Goal: Obtain resource: Download file/media

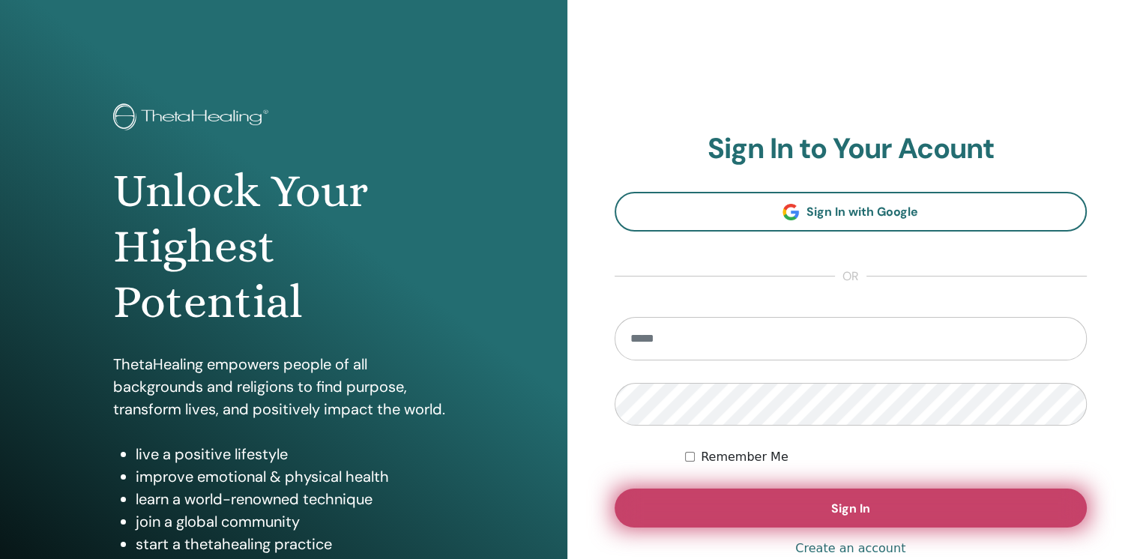
type input "**********"
click at [823, 497] on button "Sign In" at bounding box center [851, 508] width 473 height 39
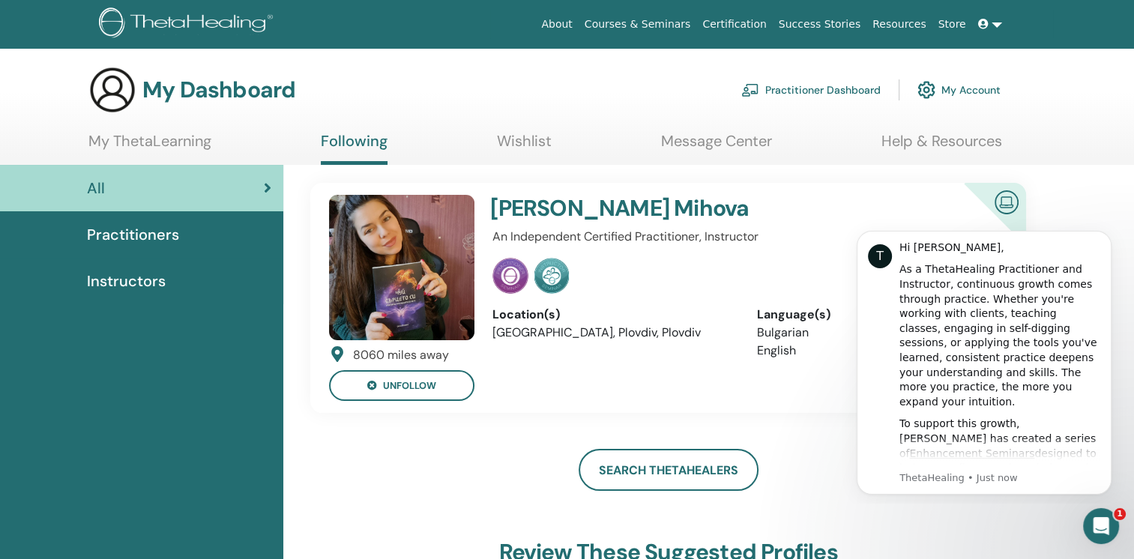
click at [963, 89] on link "My Account" at bounding box center [959, 89] width 83 height 33
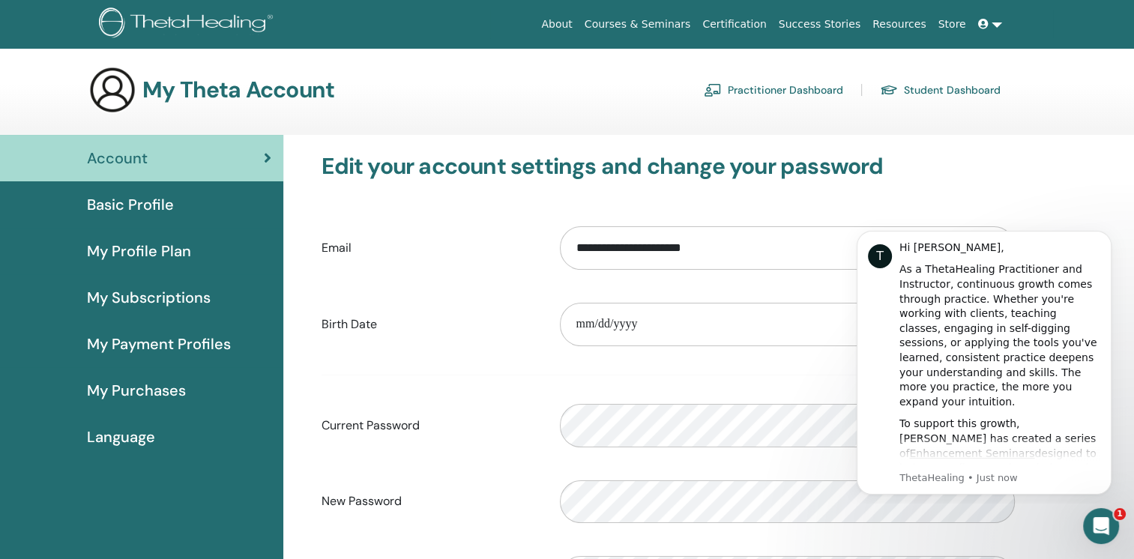
click at [156, 241] on span "My Profile Plan" at bounding box center [139, 251] width 104 height 22
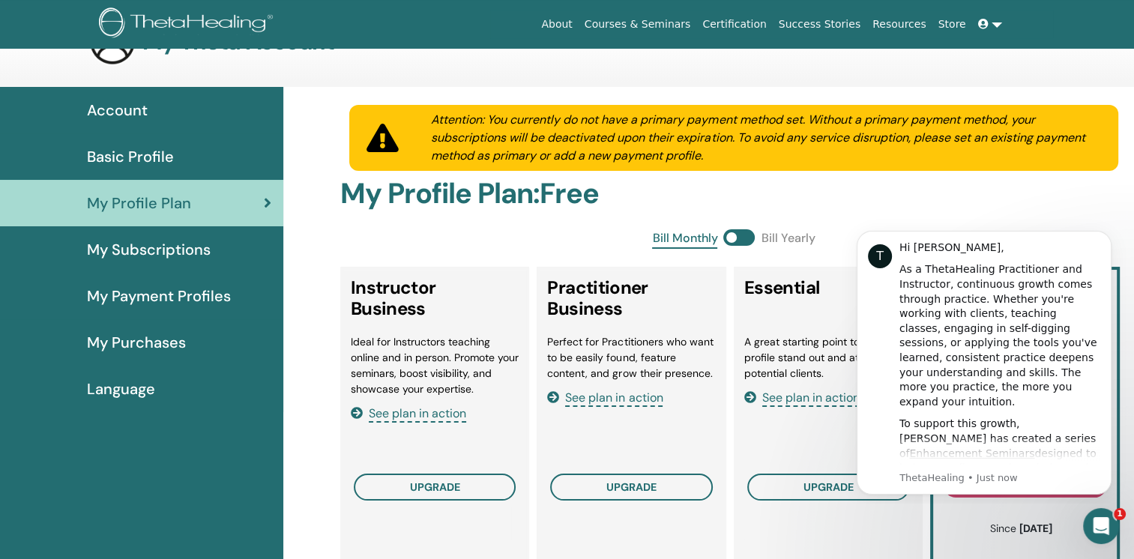
scroll to position [75, 0]
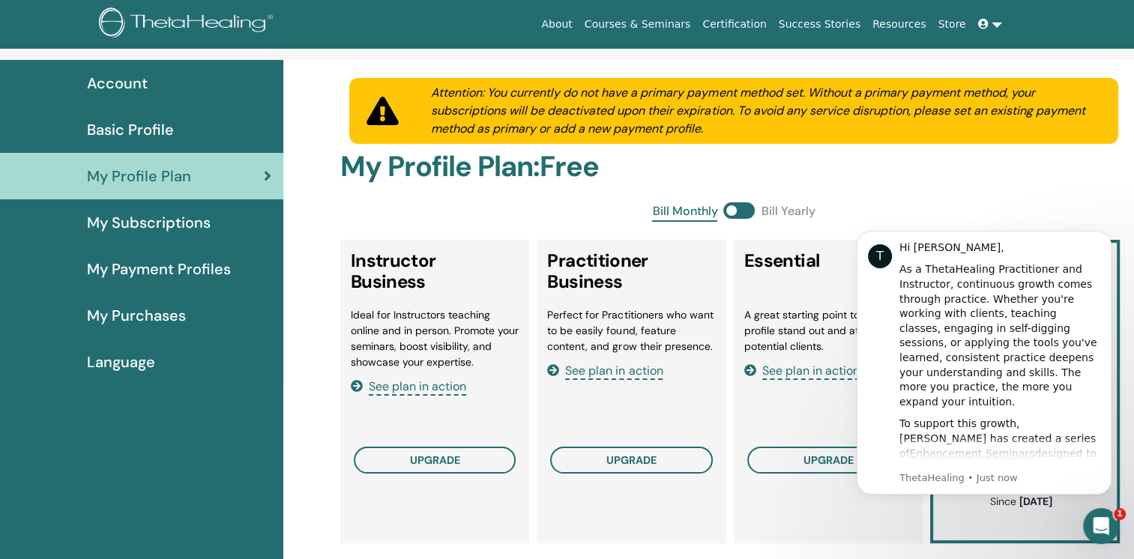
click at [175, 223] on span "My Subscriptions" at bounding box center [149, 222] width 124 height 22
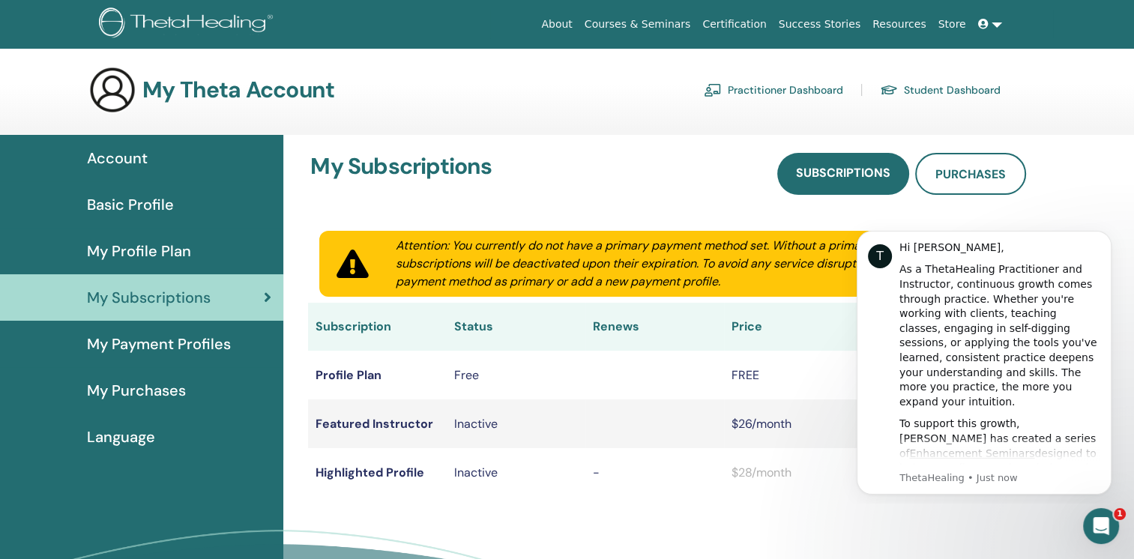
click at [765, 27] on link "Certification" at bounding box center [734, 24] width 76 height 28
click at [993, 25] on link at bounding box center [990, 24] width 36 height 28
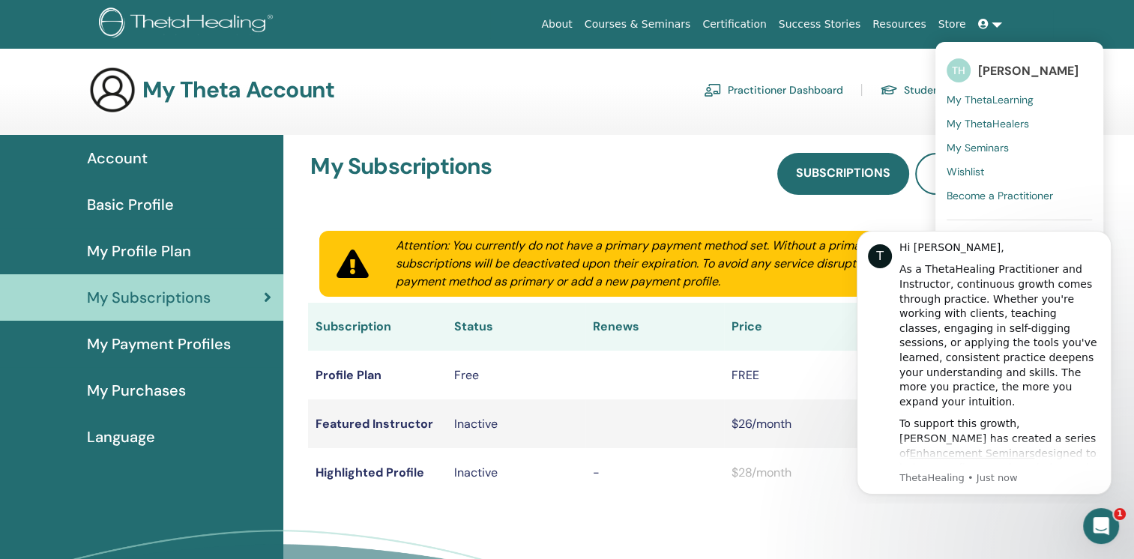
click at [1017, 98] on span "My ThetaLearning" at bounding box center [990, 99] width 87 height 13
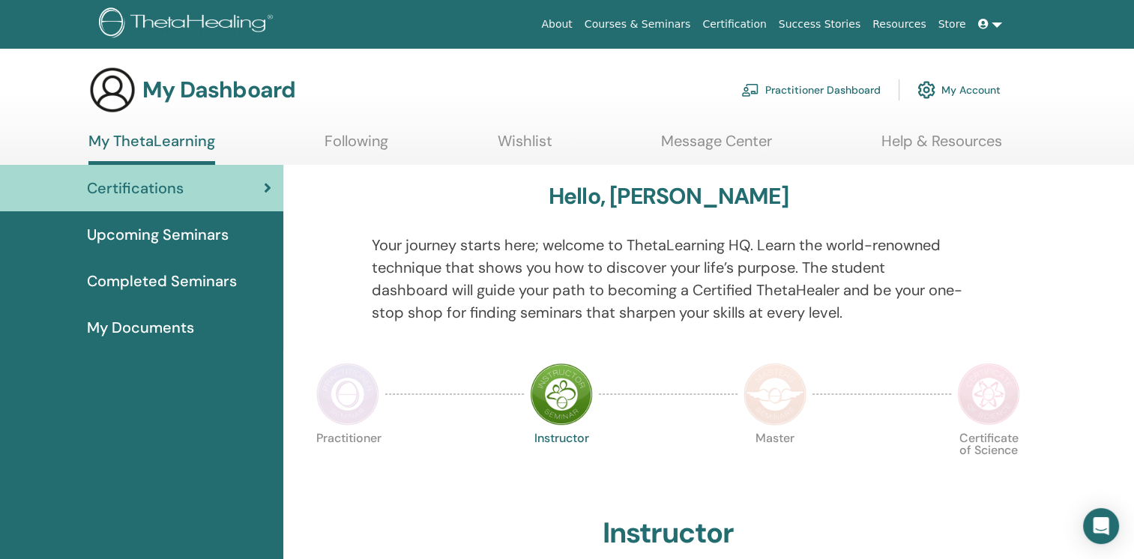
click at [210, 290] on span "Completed Seminars" at bounding box center [162, 281] width 150 height 22
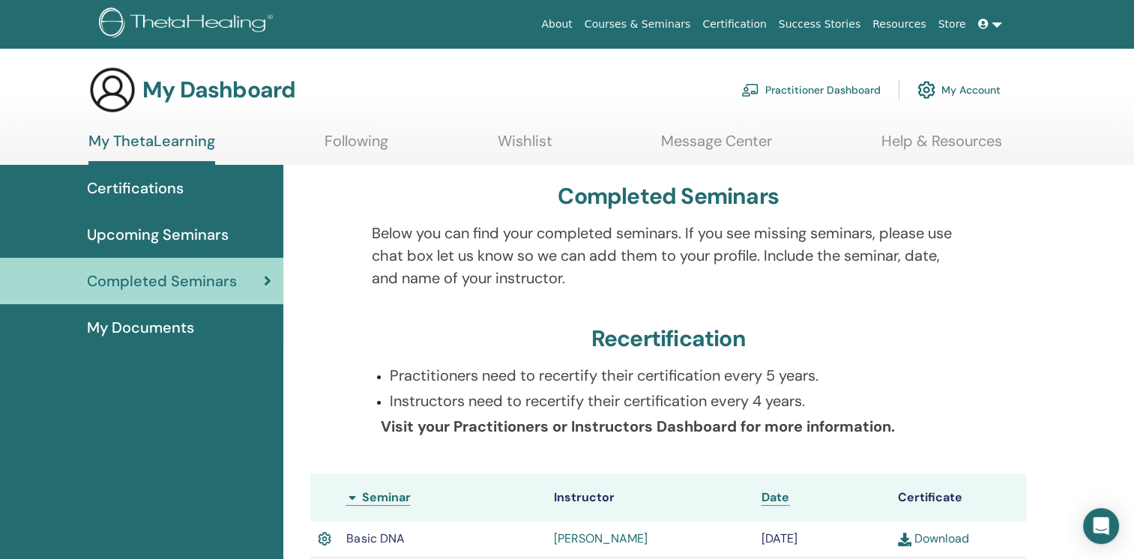
click at [169, 333] on span "My Documents" at bounding box center [140, 327] width 107 height 22
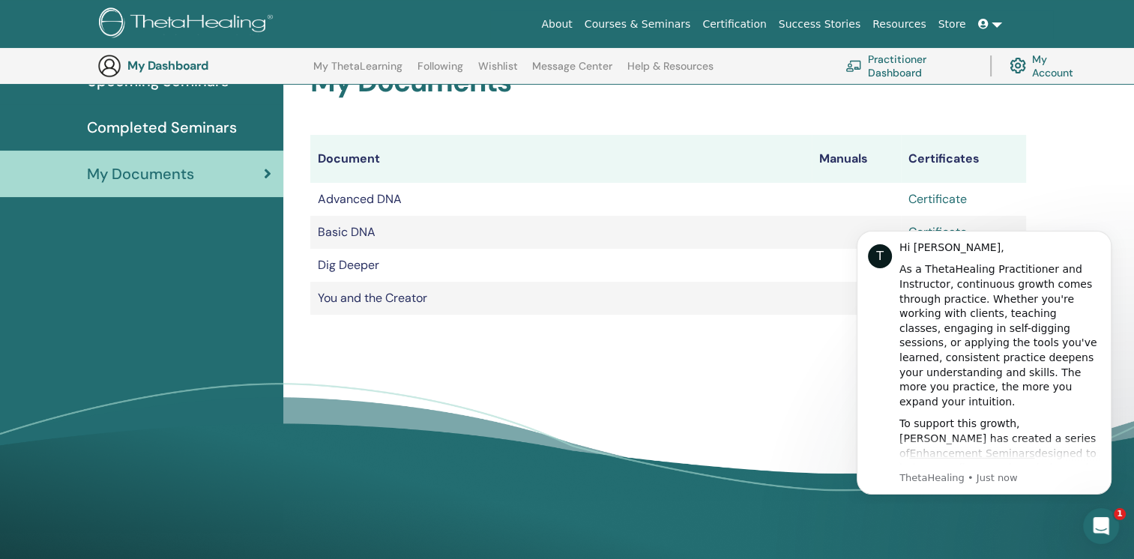
click at [942, 196] on link "Certificate" at bounding box center [938, 199] width 58 height 16
click at [465, 237] on td "Basic DNA" at bounding box center [560, 232] width 501 height 33
click at [1105, 520] on icon "Open Intercom Messenger" at bounding box center [1099, 524] width 25 height 25
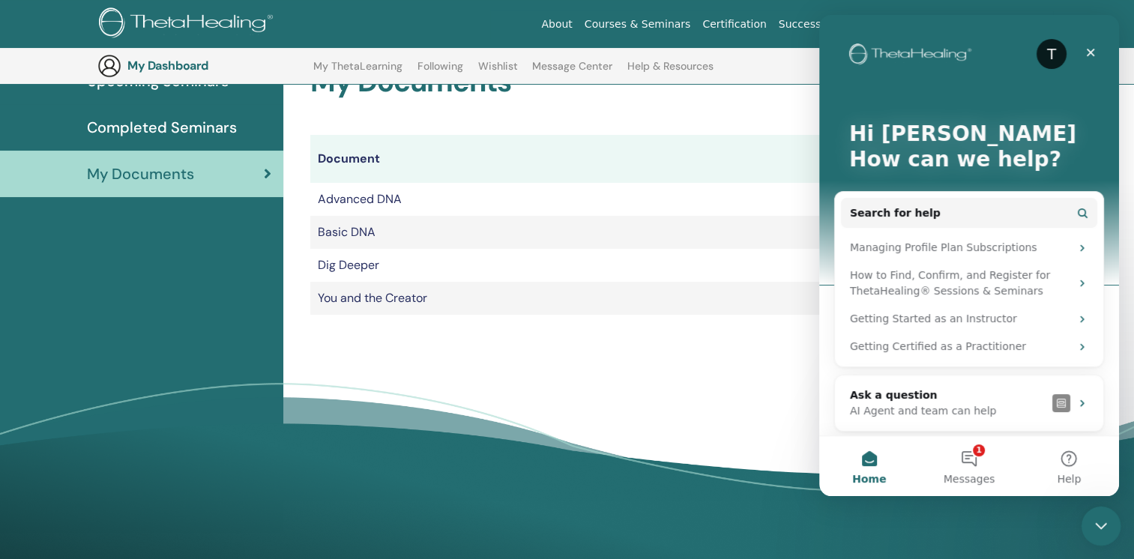
click at [1104, 520] on icon "Close Intercom Messenger" at bounding box center [1099, 524] width 18 height 18
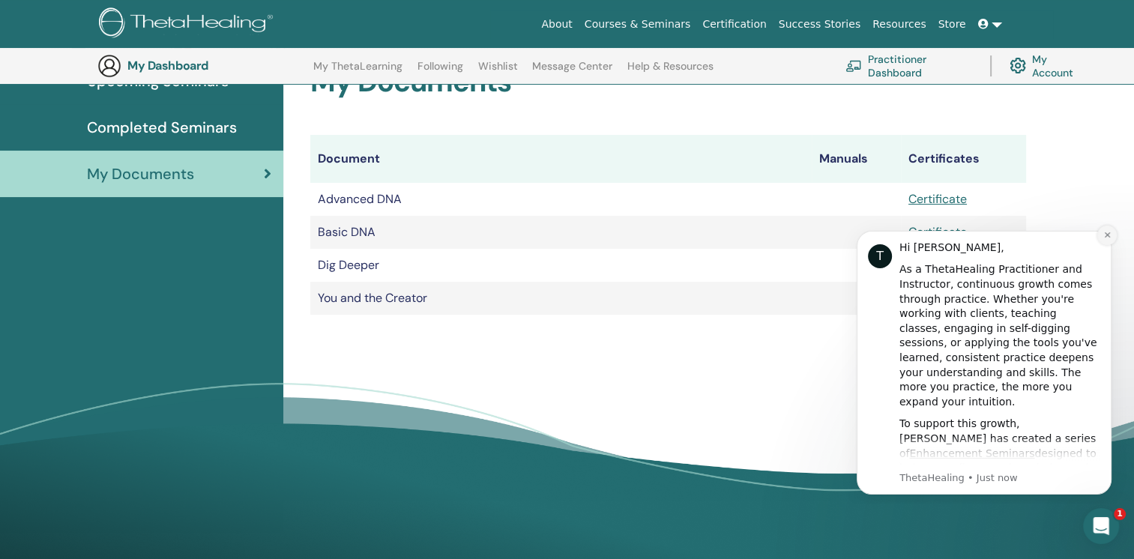
click at [1106, 235] on icon "Dismiss notification" at bounding box center [1106, 234] width 5 height 5
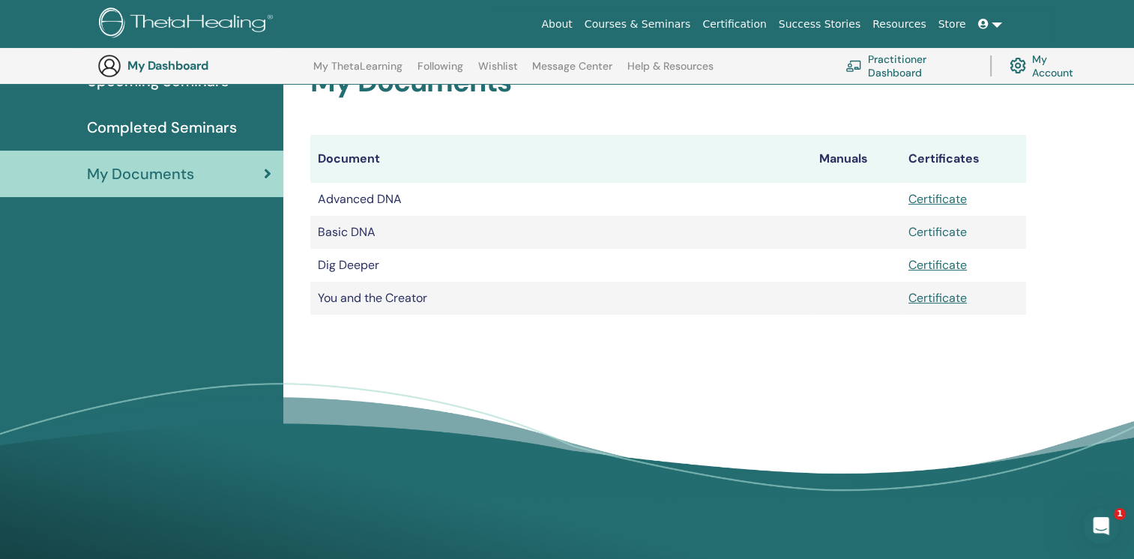
click at [945, 235] on link "Certificate" at bounding box center [938, 232] width 58 height 16
click at [948, 265] on link "Certificate" at bounding box center [938, 265] width 58 height 16
click at [1058, 166] on div "My Documents Document Manuals Certificates Advanced DNA Certificate Basic DNA C…" at bounding box center [708, 272] width 851 height 522
click at [937, 296] on link "Certificate" at bounding box center [938, 298] width 58 height 16
